Goal: Information Seeking & Learning: Learn about a topic

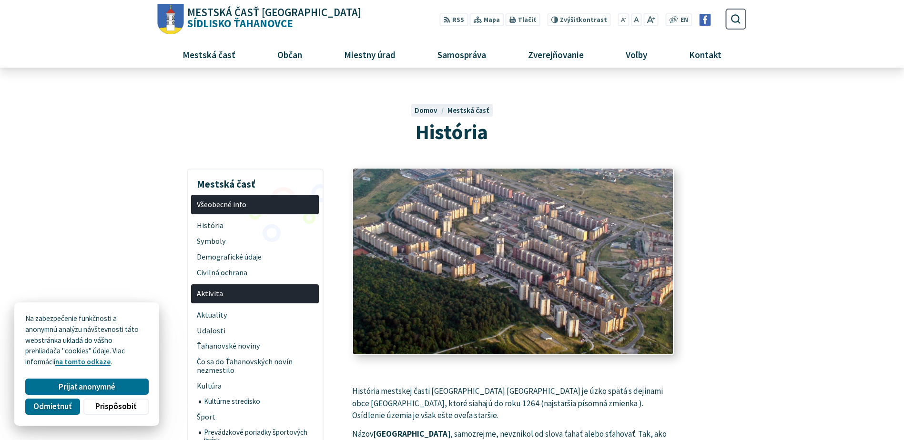
click at [561, 276] on img at bounding box center [514, 262] width 352 height 205
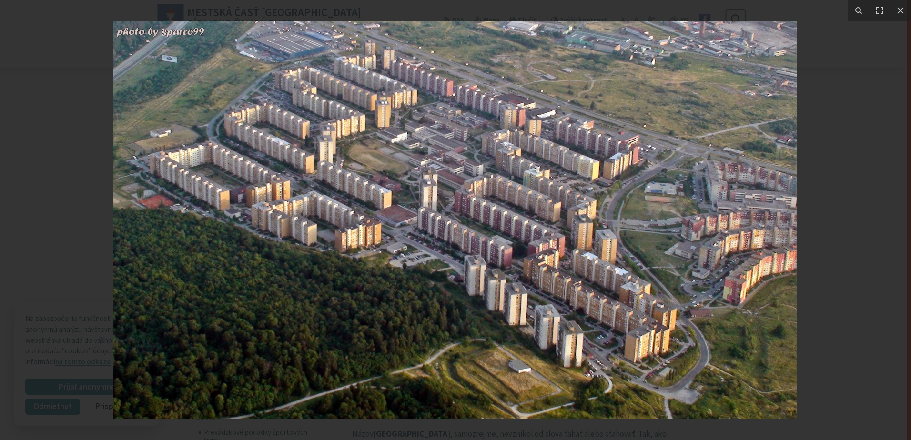
click at [439, 174] on img at bounding box center [455, 220] width 685 height 399
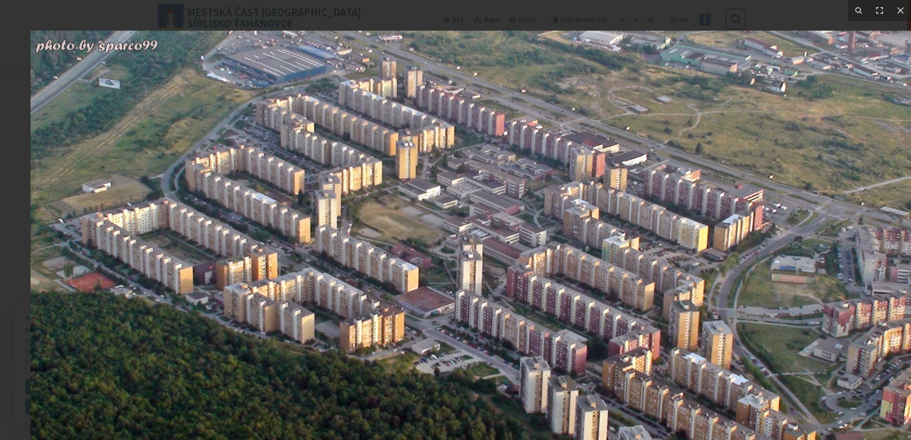
drag, startPoint x: 491, startPoint y: 128, endPoint x: 593, endPoint y: 257, distance: 163.9
click at [593, 257] on img at bounding box center [507, 308] width 953 height 555
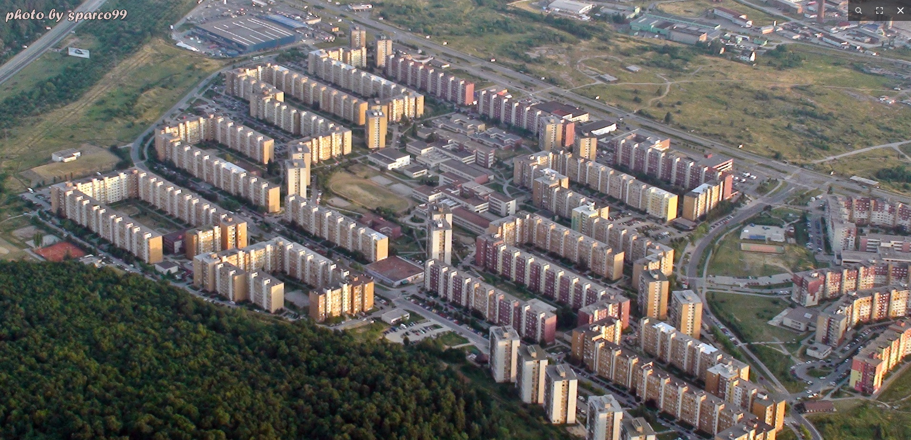
click at [899, 14] on icon at bounding box center [900, 10] width 11 height 11
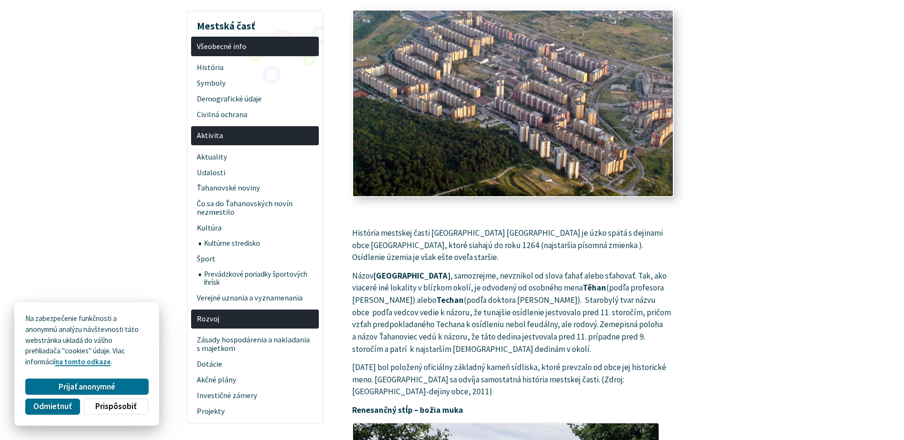
scroll to position [286, 0]
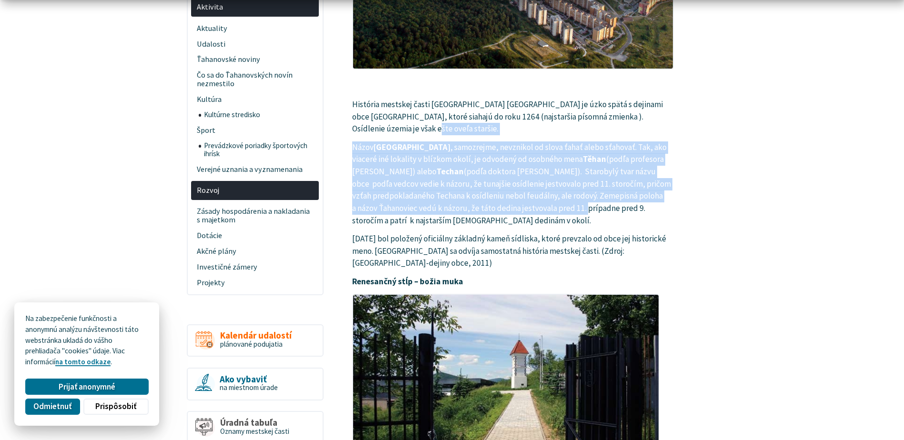
drag, startPoint x: 425, startPoint y: 130, endPoint x: 520, endPoint y: 215, distance: 127.0
click at [520, 215] on p "Názov Ťahanovce , samozrejme, nevznikol od slova ťahať alebo sťahovať. Tak, ako…" at bounding box center [513, 184] width 322 height 85
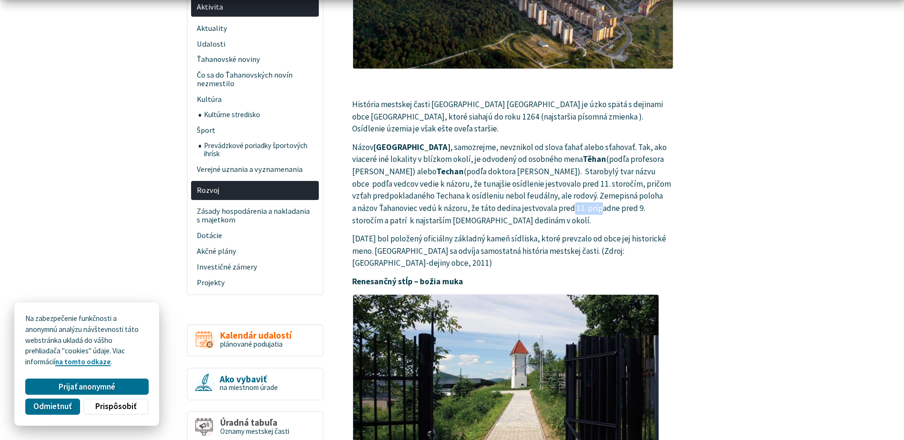
click at [520, 215] on p "Názov Ťahanovce , samozrejme, nevznikol od slova ťahať alebo sťahovať. Tak, ako…" at bounding box center [513, 184] width 322 height 85
drag, startPoint x: 520, startPoint y: 215, endPoint x: 605, endPoint y: 178, distance: 92.5
click at [605, 178] on p "Názov Ťahanovce , samozrejme, nevznikol od slova ťahať alebo sťahovať. Tak, ako…" at bounding box center [513, 184] width 322 height 85
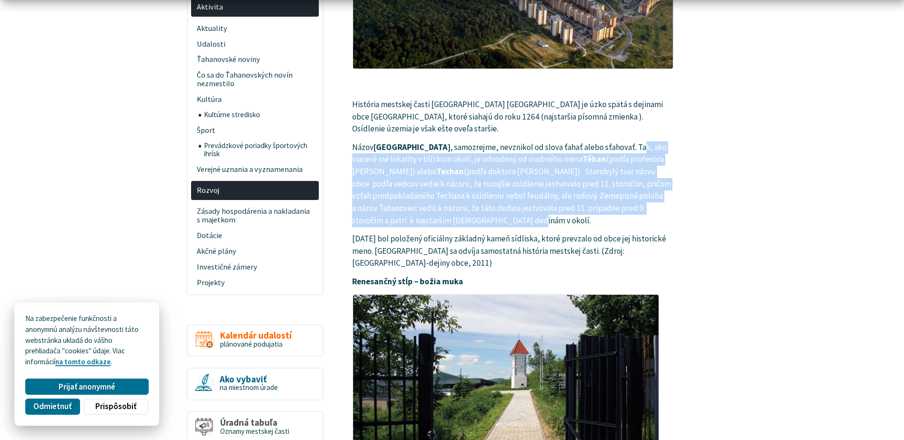
drag, startPoint x: 608, startPoint y: 149, endPoint x: 576, endPoint y: 224, distance: 81.6
click at [576, 224] on p "Názov Ťahanovce , samozrejme, nevznikol od slova ťahať alebo sťahovať. Tak, ako…" at bounding box center [513, 184] width 322 height 85
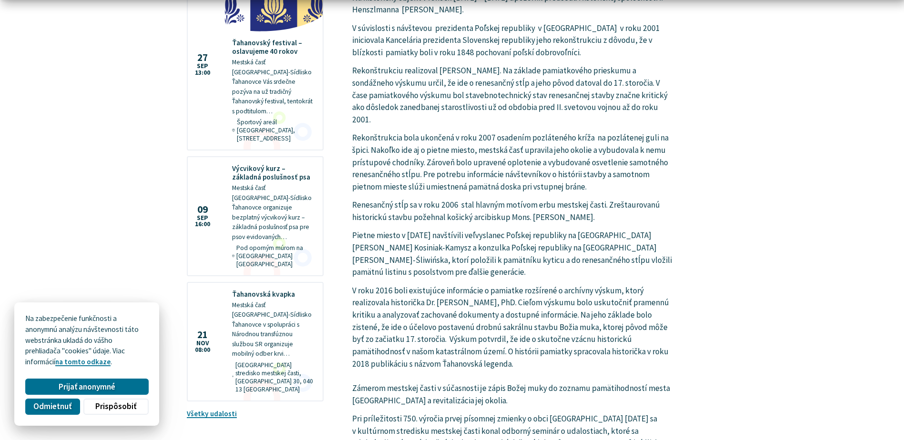
scroll to position [1096, 0]
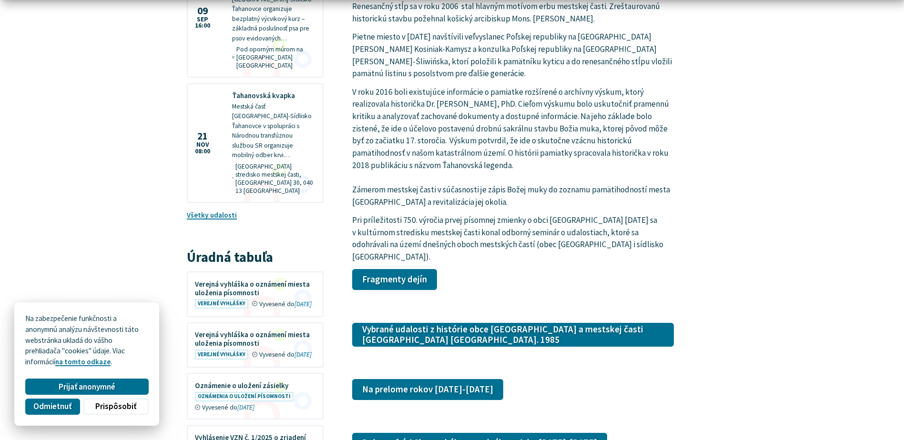
click at [403, 280] on div "Fragmenty dejín" at bounding box center [513, 280] width 329 height 28
click at [403, 276] on link "Fragmenty dejín" at bounding box center [394, 279] width 85 height 21
